Goal: Information Seeking & Learning: Learn about a topic

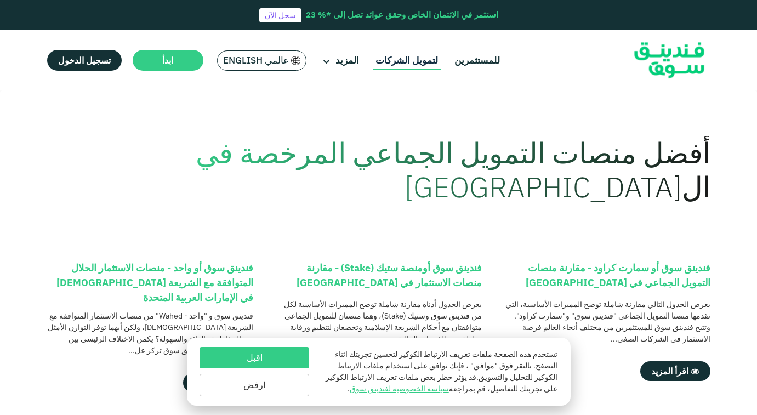
click at [401, 59] on link "لتمويل الشركات" at bounding box center [407, 61] width 68 height 18
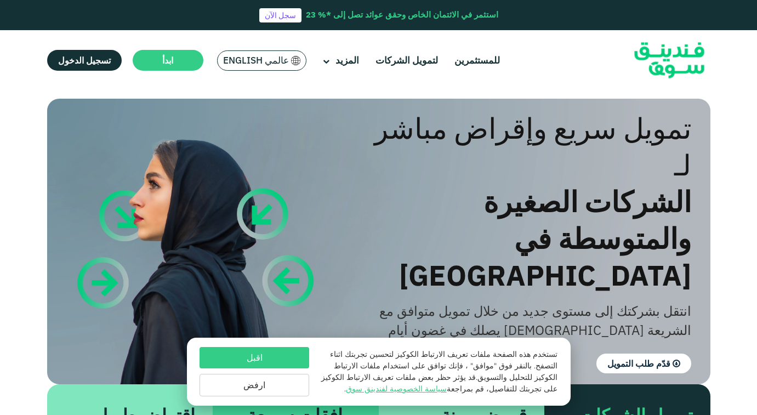
click at [261, 380] on button "ارفض" at bounding box center [255, 385] width 110 height 22
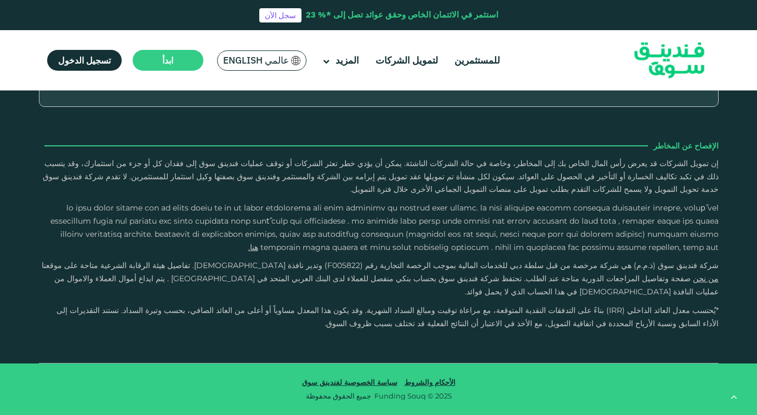
scroll to position [2646, 0]
